Goal: Task Accomplishment & Management: Use online tool/utility

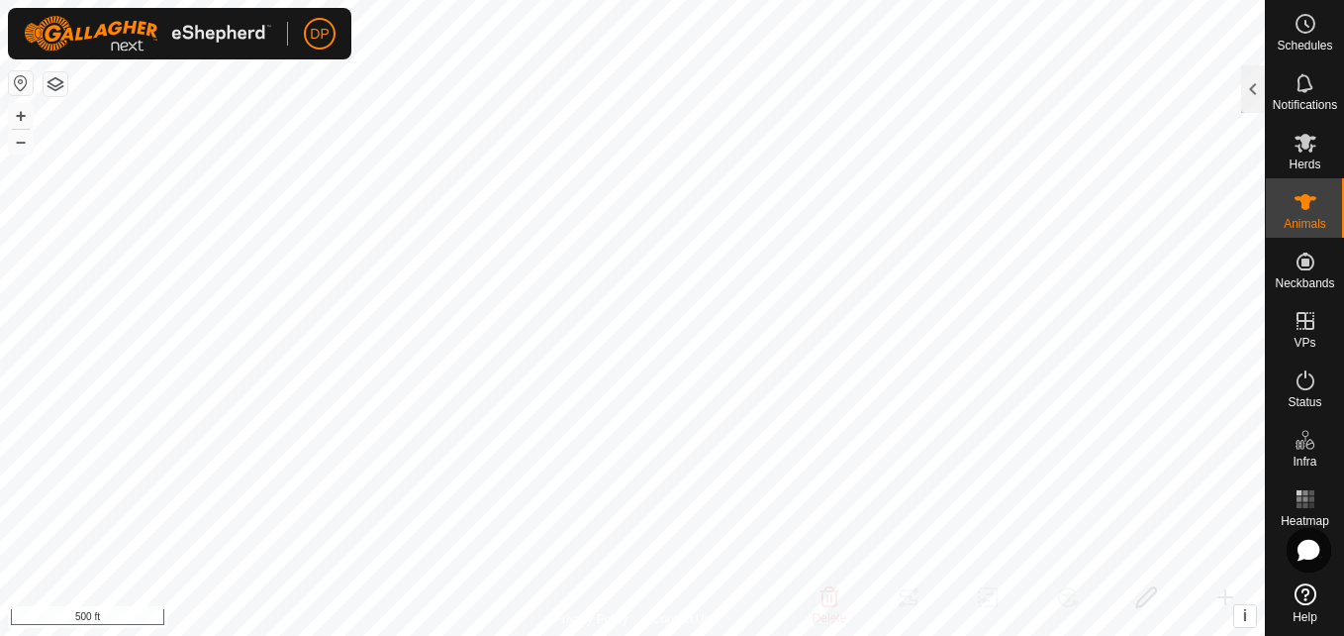
scroll to position [396, 0]
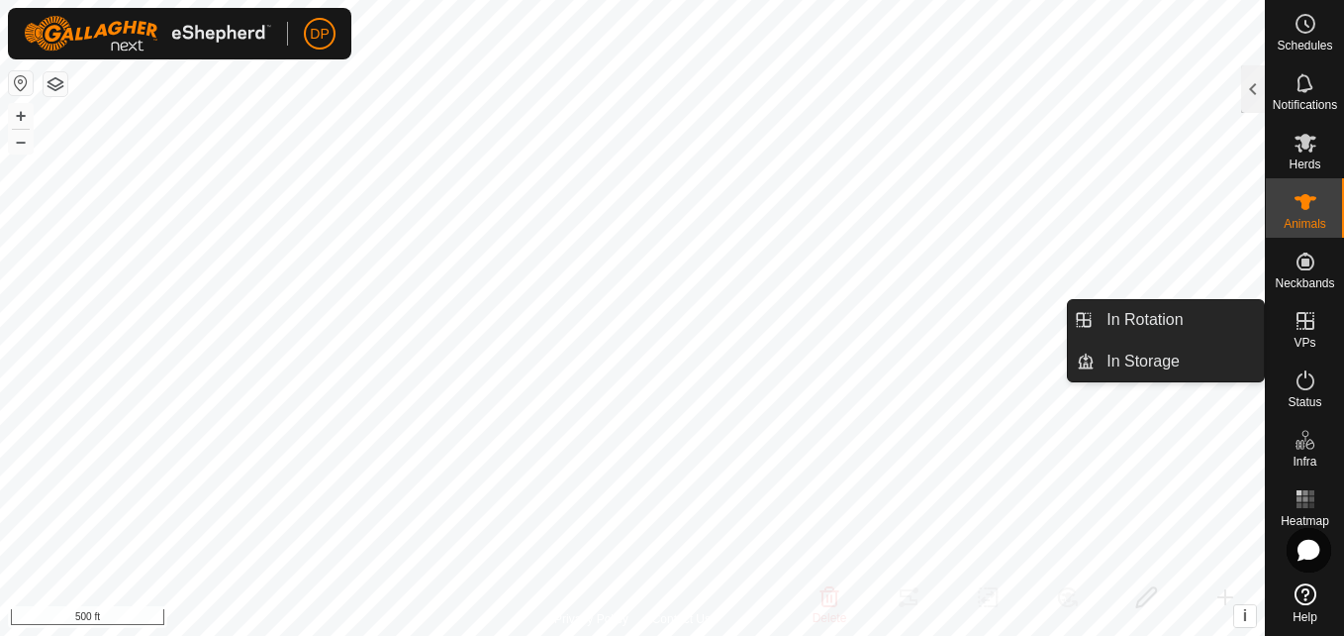
click at [1292, 315] on es-virtualpaddocks-svg-icon at bounding box center [1306, 321] width 36 height 32
click at [1212, 319] on link "In Rotation" at bounding box center [1179, 320] width 169 height 40
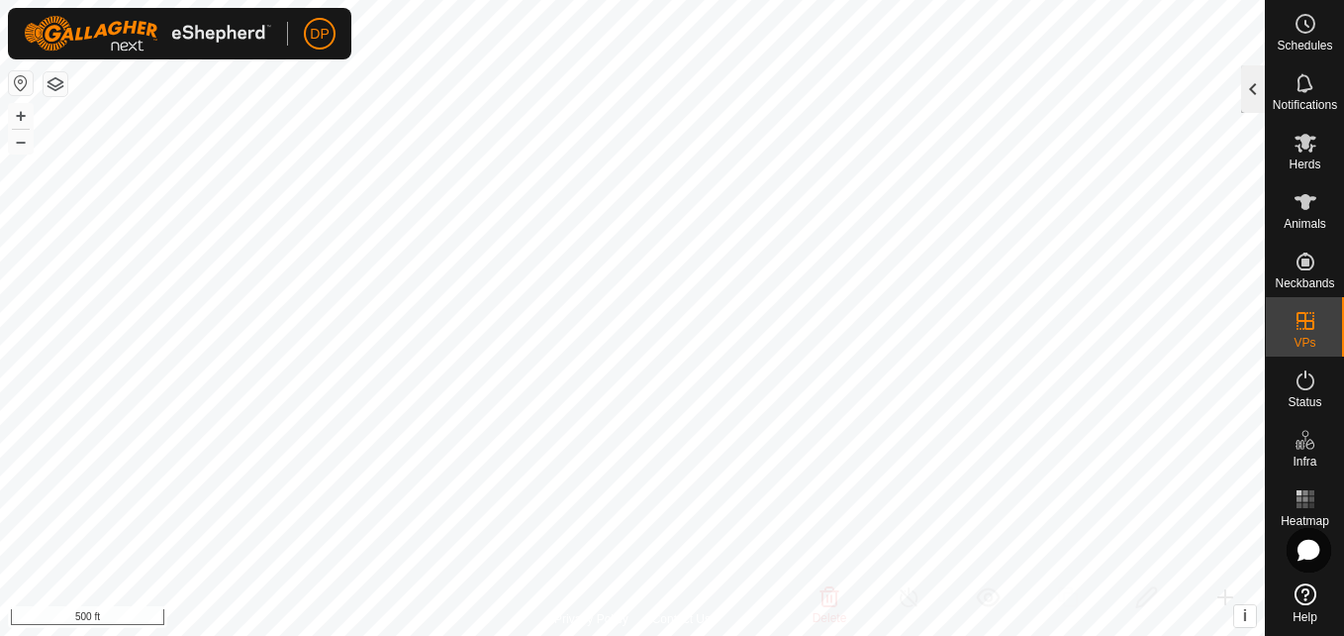
click at [1250, 84] on div at bounding box center [1253, 89] width 24 height 48
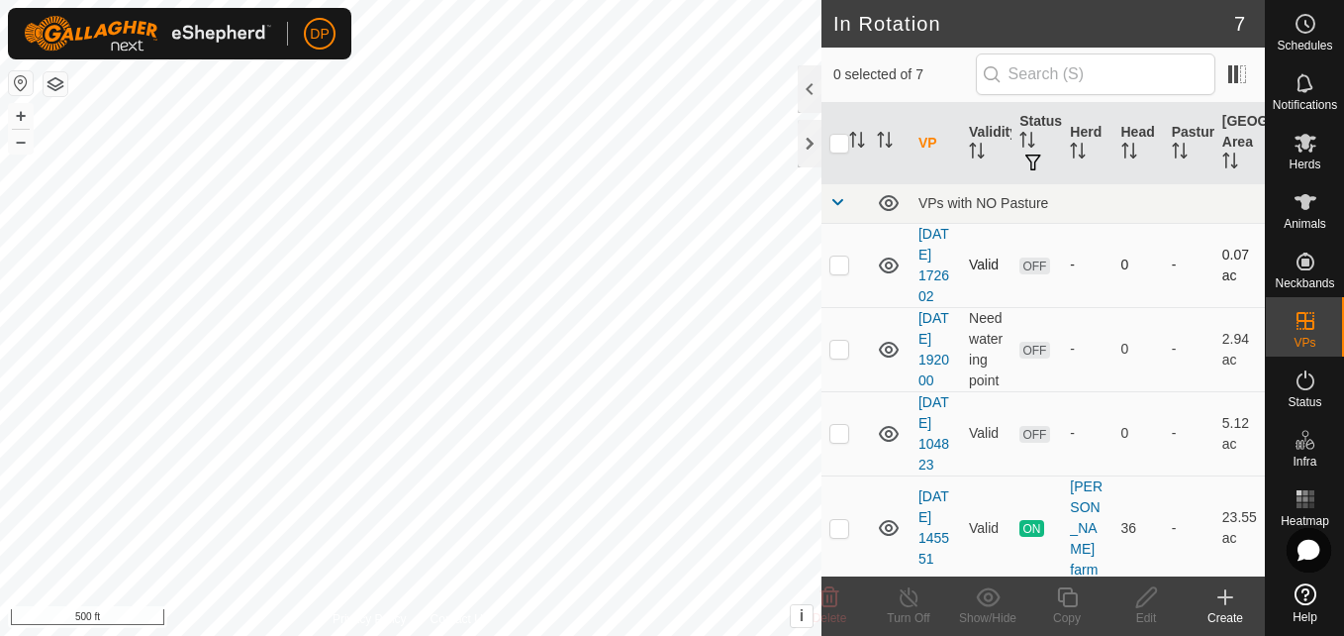
click at [834, 272] on p-checkbox at bounding box center [840, 264] width 20 height 16
checkbox input "true"
click at [1303, 152] on icon at bounding box center [1306, 143] width 24 height 24
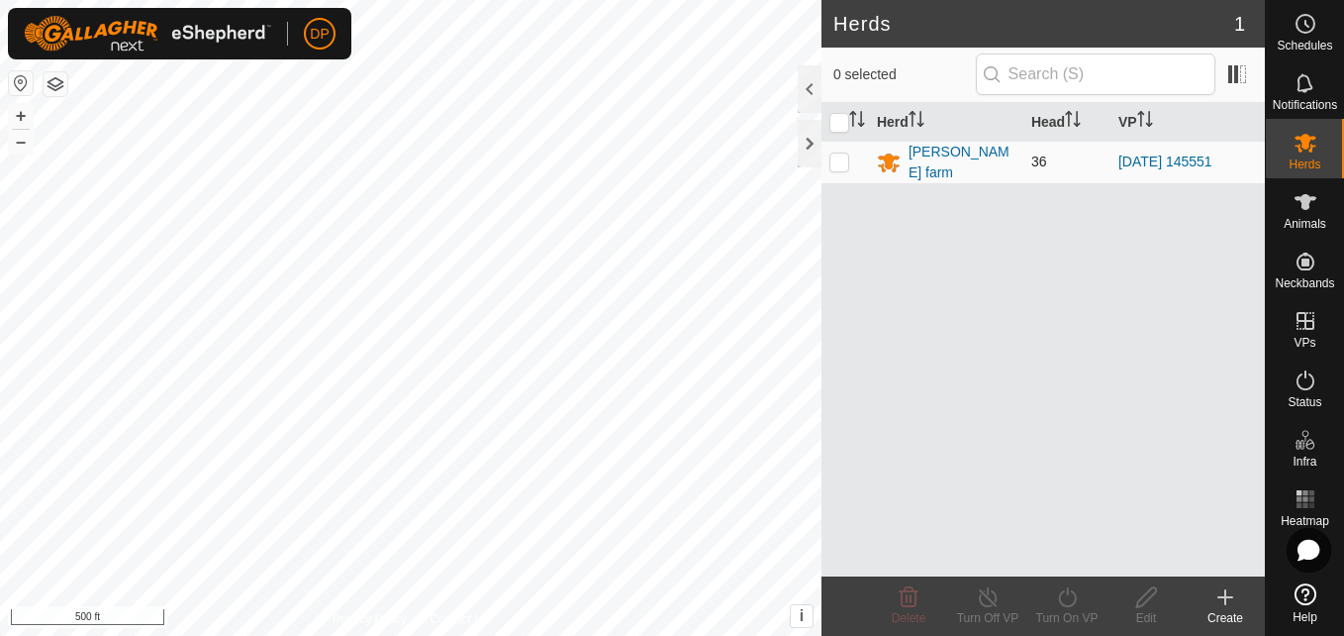
click at [838, 161] on p-checkbox at bounding box center [840, 161] width 20 height 16
checkbox input "true"
click at [1063, 593] on icon at bounding box center [1067, 597] width 25 height 24
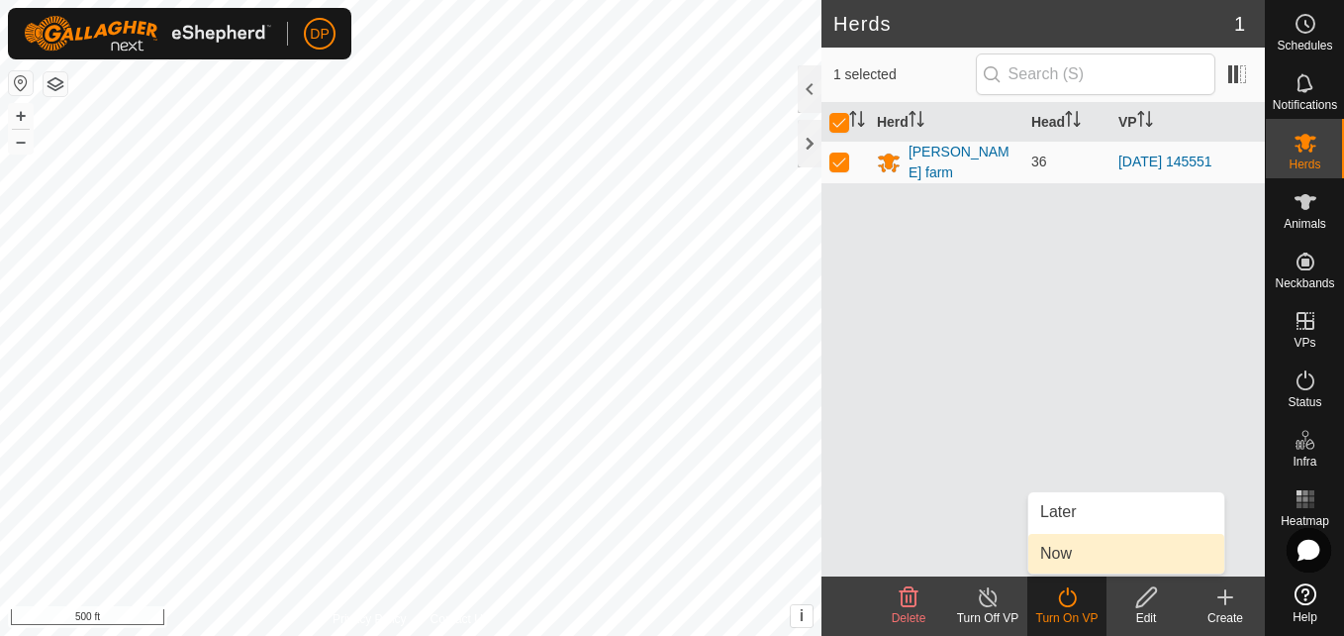
click at [1083, 552] on link "Now" at bounding box center [1127, 554] width 196 height 40
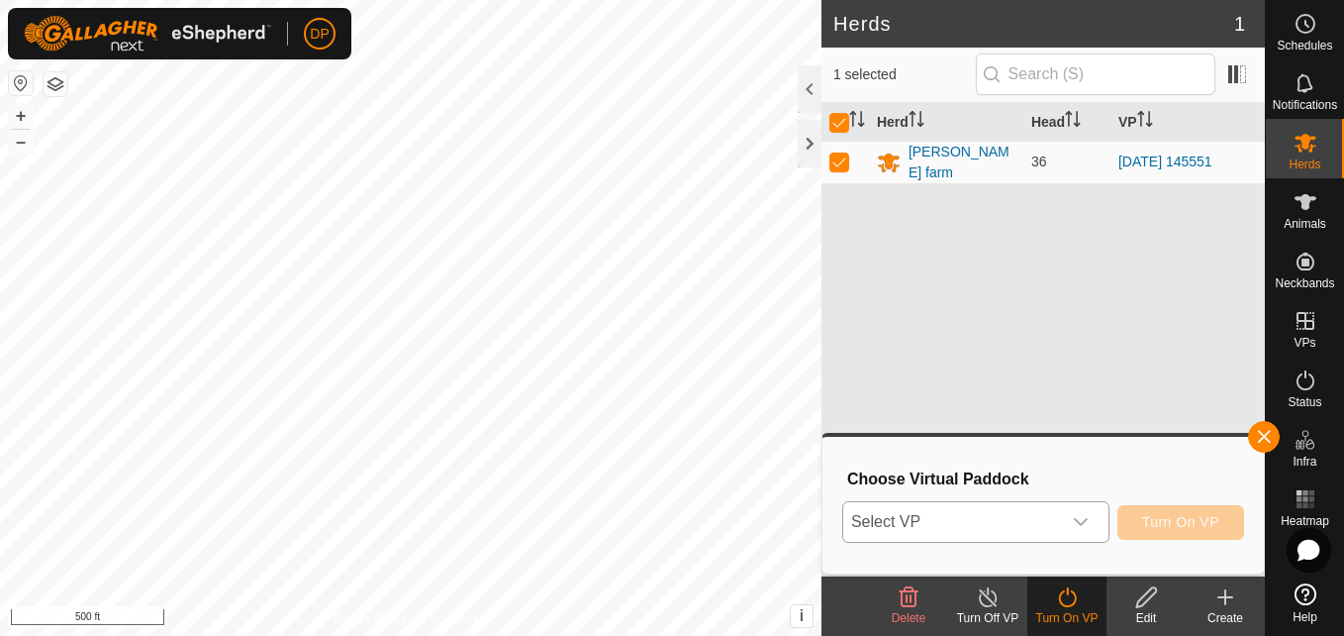
click at [1084, 520] on icon "dropdown trigger" at bounding box center [1081, 522] width 16 height 16
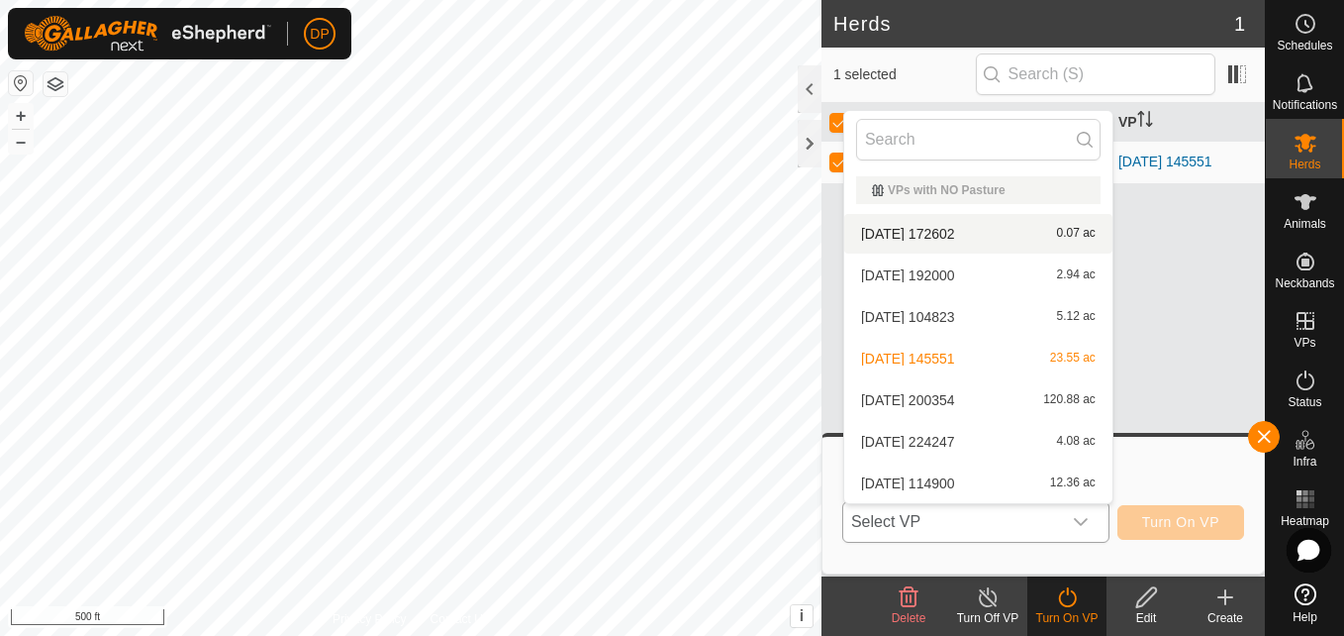
click at [993, 233] on li "[DATE] 172602 0.07 ac" at bounding box center [978, 234] width 268 height 40
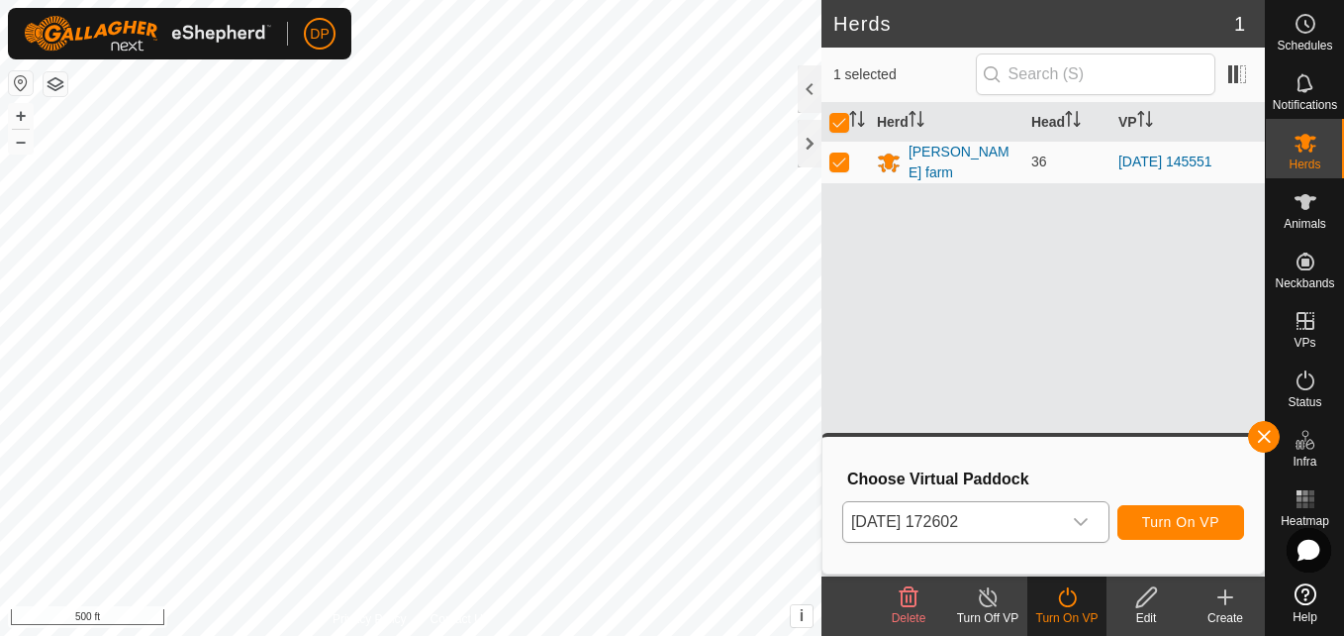
click at [1076, 521] on icon "dropdown trigger" at bounding box center [1081, 522] width 16 height 16
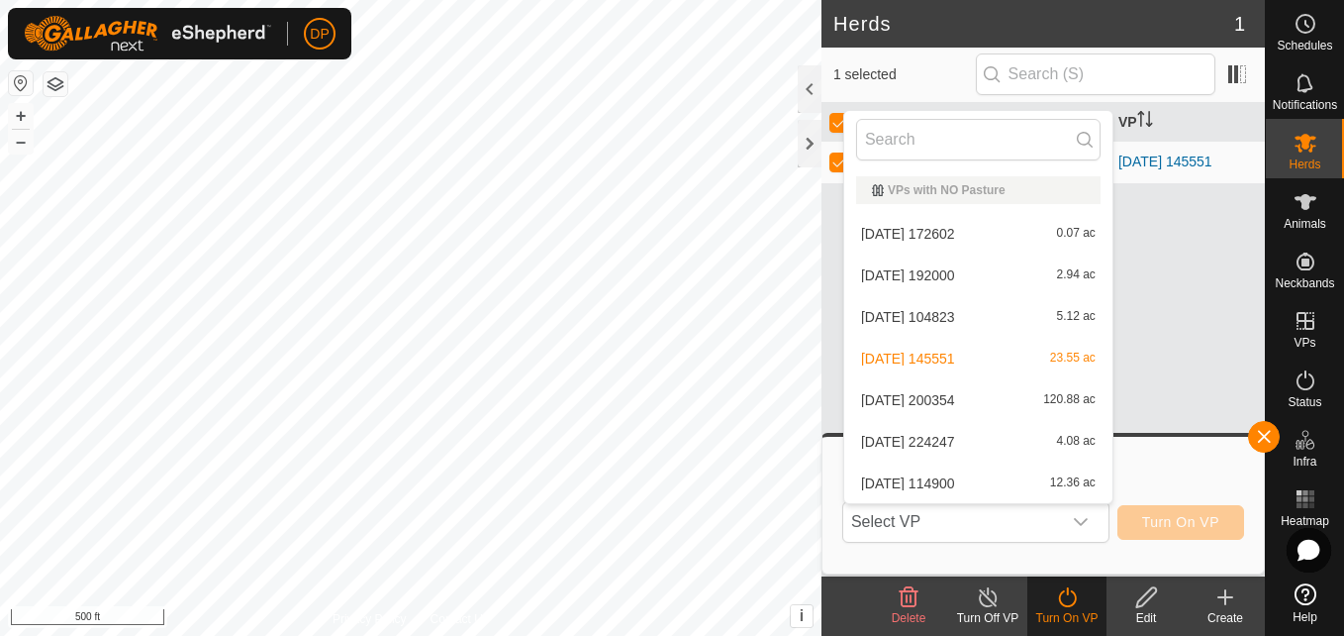
click at [1031, 233] on li "[DATE] 172602 0.07 ac" at bounding box center [978, 234] width 268 height 40
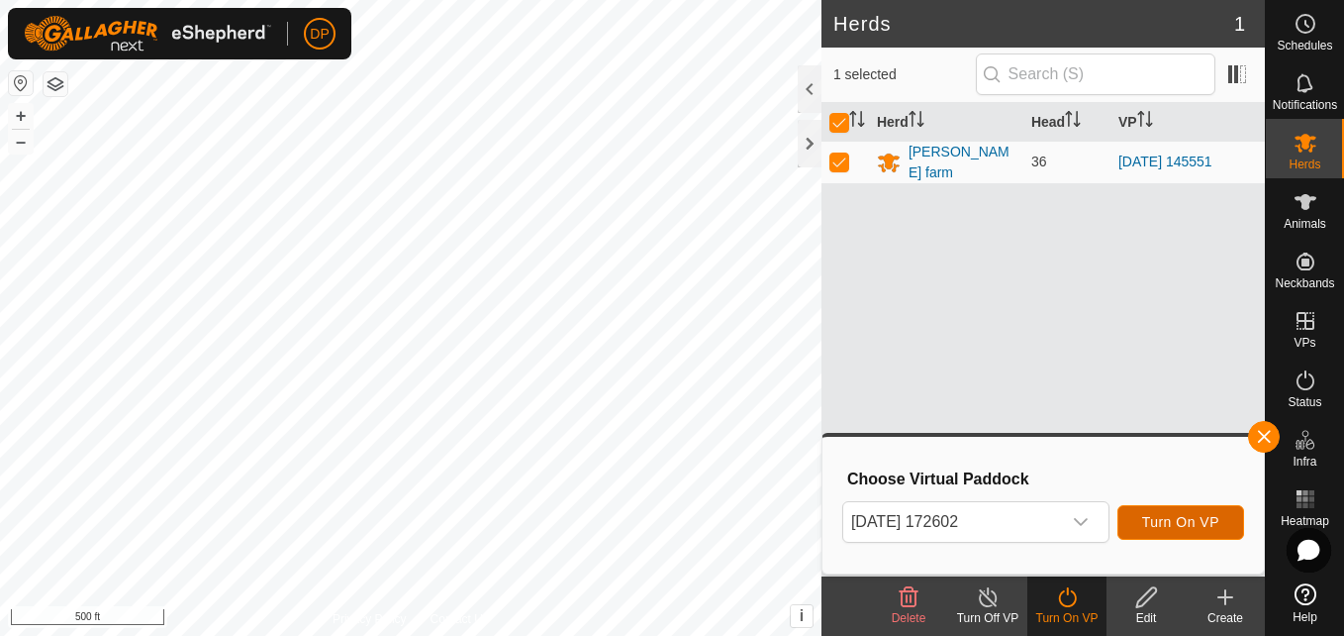
click at [1160, 517] on span "Turn On VP" at bounding box center [1180, 522] width 77 height 16
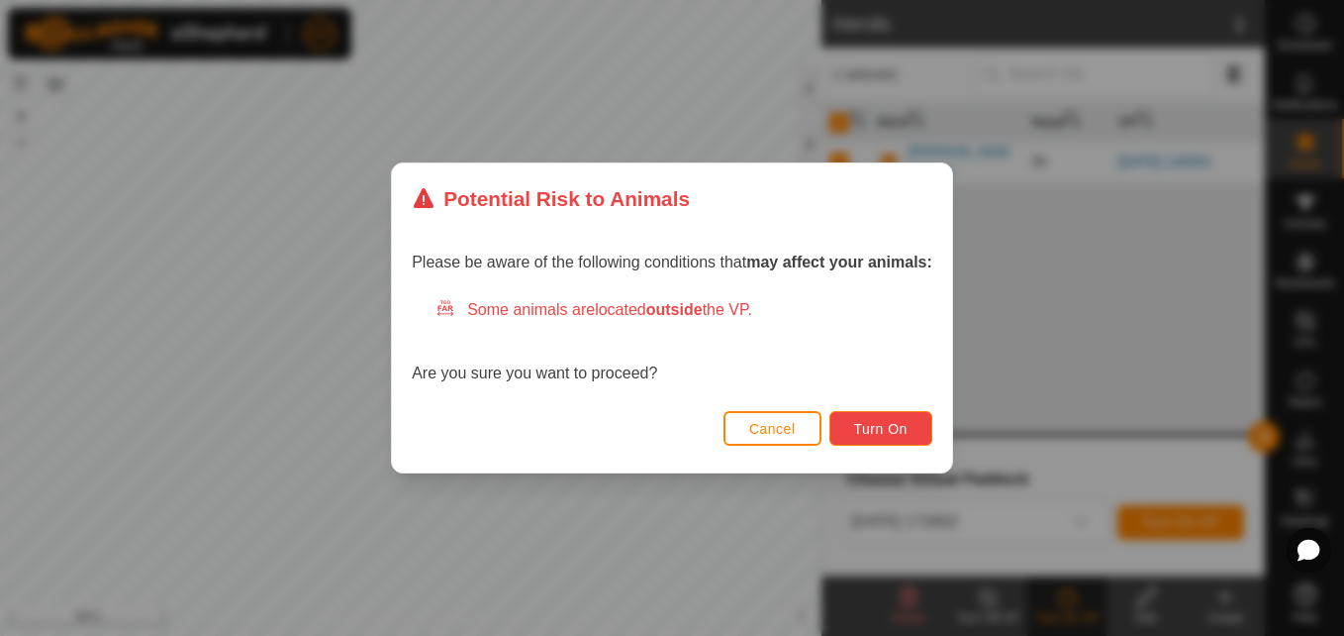
click at [886, 421] on span "Turn On" at bounding box center [880, 429] width 53 height 16
